Goal: Understand process/instructions: Learn how to perform a task or action

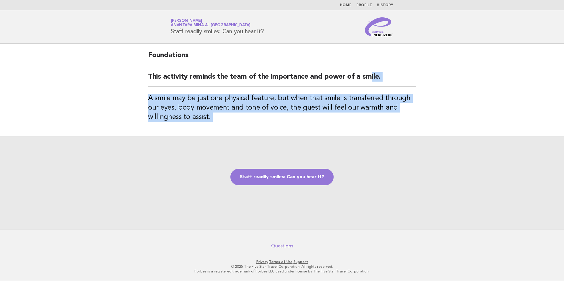
drag, startPoint x: 287, startPoint y: 88, endPoint x: 88, endPoint y: 88, distance: 199.4
click at [88, 88] on main "Foundations This activity reminds the team of the importance and power of a smi…" at bounding box center [282, 137] width 564 height 186
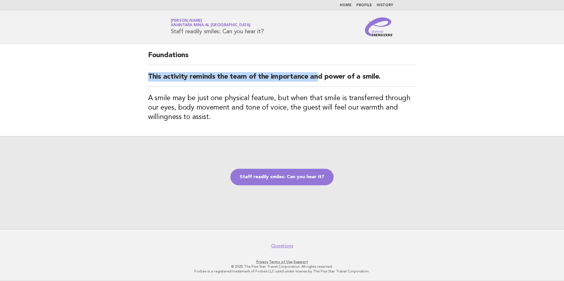
drag, startPoint x: 88, startPoint y: 88, endPoint x: 363, endPoint y: 84, distance: 275.2
click at [363, 84] on main "Foundations This activity reminds the team of the importance and power of a smi…" at bounding box center [282, 137] width 564 height 186
drag, startPoint x: 363, startPoint y: 84, endPoint x: 420, endPoint y: 109, distance: 62.0
click at [420, 109] on div "Foundations This activity reminds the team of the importance and power of a smi…" at bounding box center [282, 90] width 282 height 93
drag, startPoint x: 170, startPoint y: 30, endPoint x: 266, endPoint y: 33, distance: 96.5
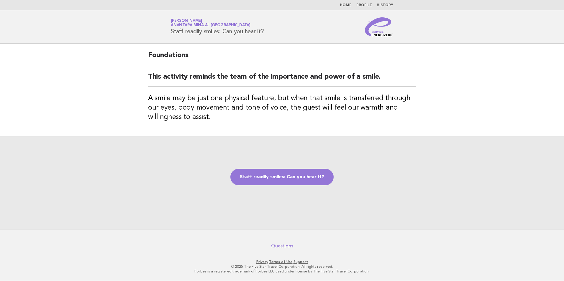
click at [266, 33] on div "Service Energizers Divya Pandey Anantara Mina al [GEOGRAPHIC_DATA] Staff readil…" at bounding box center [282, 26] width 239 height 19
copy h1 "Staff readily smiles: Can you hear it?"
click at [232, 133] on div "Foundations This activity reminds the team of the importance and power of a smi…" at bounding box center [282, 90] width 282 height 93
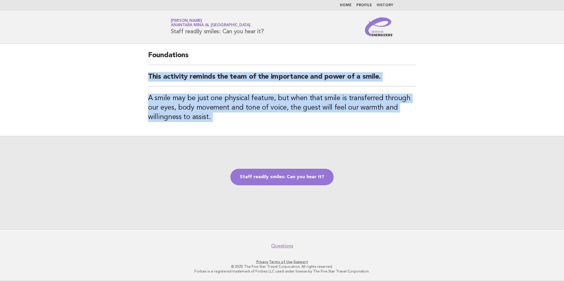
drag, startPoint x: 146, startPoint y: 95, endPoint x: 191, endPoint y: 143, distance: 65.9
click at [191, 143] on main "Foundations This activity reminds the team of the importance and power of a smi…" at bounding box center [282, 137] width 564 height 186
click at [328, 135] on div "Foundations This activity reminds the team of the importance and power of a smi…" at bounding box center [282, 90] width 282 height 93
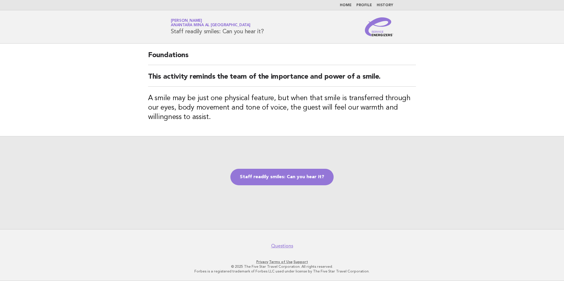
drag, startPoint x: 242, startPoint y: 11, endPoint x: 251, endPoint y: 138, distance: 127.1
click at [248, 140] on div "Staff readily smiles: Can you hear it?" at bounding box center [282, 182] width 564 height 93
click at [442, 61] on main "Foundations This activity reminds the team of the importance and power of a smi…" at bounding box center [282, 137] width 564 height 186
click at [564, 207] on html "Home Profile History Service Energizers Divya Pandey Anantara Mina al [GEOGRAPH…" at bounding box center [282, 140] width 564 height 281
drag, startPoint x: 298, startPoint y: 183, endPoint x: 295, endPoint y: 184, distance: 3.2
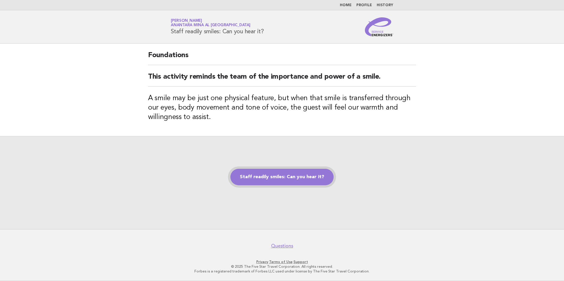
click at [298, 183] on link "Staff readily smiles: Can you hear it?" at bounding box center [281, 177] width 103 height 17
click at [286, 174] on link "Staff readily smiles: Can you hear it?" at bounding box center [281, 177] width 103 height 17
click at [310, 180] on link "Staff readily smiles: Can you hear it?" at bounding box center [281, 177] width 103 height 17
drag, startPoint x: 164, startPoint y: 189, endPoint x: 420, endPoint y: 202, distance: 256.9
click at [420, 202] on div "Staff readily smiles: Can you hear it?" at bounding box center [282, 182] width 564 height 93
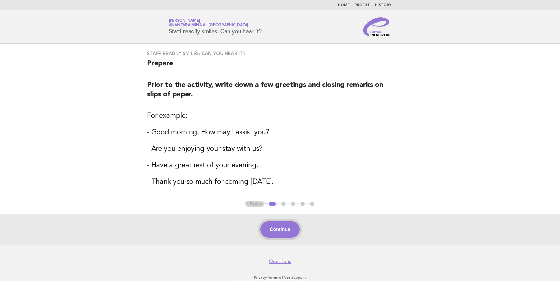
click at [282, 233] on button "Continue" at bounding box center [279, 230] width 39 height 17
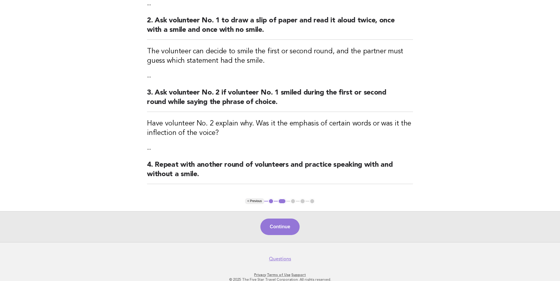
drag, startPoint x: 280, startPoint y: 231, endPoint x: 275, endPoint y: 229, distance: 5.6
click at [275, 229] on button "Continue" at bounding box center [279, 227] width 39 height 17
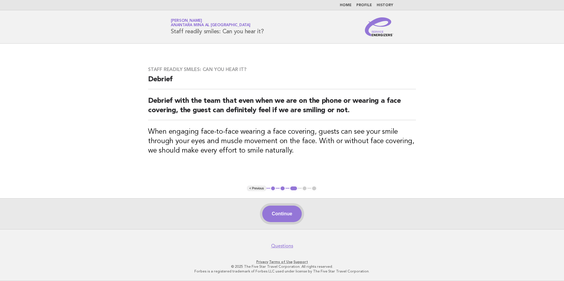
click at [287, 210] on button "Continue" at bounding box center [281, 214] width 39 height 17
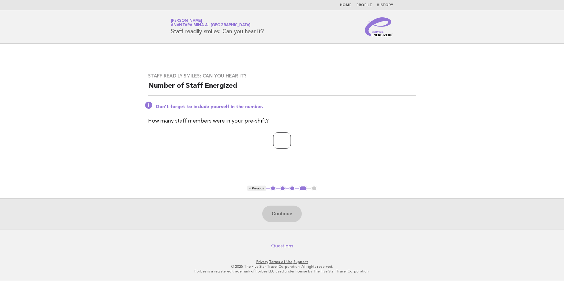
drag, startPoint x: 280, startPoint y: 152, endPoint x: 278, endPoint y: 142, distance: 10.1
click at [278, 142] on div "Staff readily smiles: Can you hear it? Number of Staff Energized Don't forget t…" at bounding box center [282, 114] width 282 height 97
click at [278, 142] on input "number" at bounding box center [282, 140] width 18 height 17
type input "*"
click at [278, 218] on button "Continue" at bounding box center [281, 214] width 39 height 17
